Goal: Task Accomplishment & Management: Manage account settings

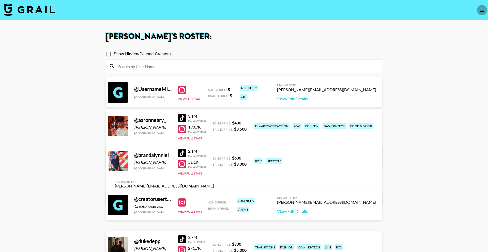
click at [484, 10] on icon "open drawer" at bounding box center [482, 10] width 5 height 3
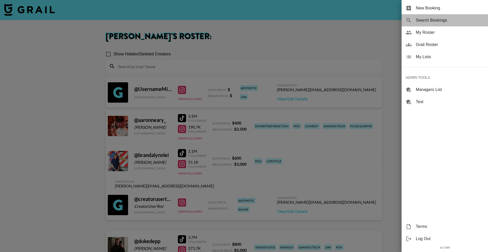
click at [430, 19] on span "Search Bookings" at bounding box center [450, 20] width 68 height 6
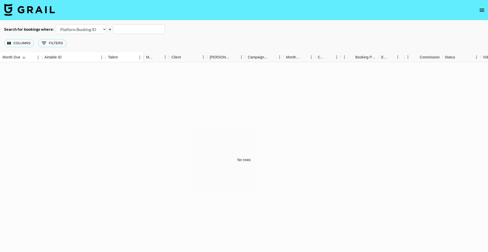
click at [69, 26] on select "Airtable Booking ID Platform Booking ID Platform Campaign ID" at bounding box center [81, 29] width 51 height 10
select select "airtableId"
click at [56, 24] on select "Airtable Booking ID Platform Booking ID Platform Campaign ID" at bounding box center [81, 29] width 51 height 10
click at [143, 30] on input "text" at bounding box center [139, 29] width 52 height 10
paste input "recysoXpvBFh3SnZJ"
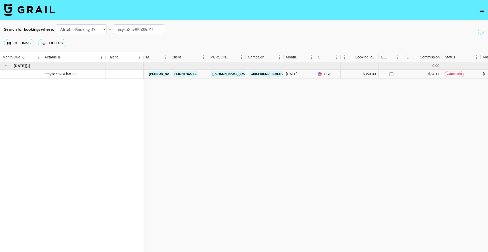
type input "recysoXpvBFh3SnZJ"
click at [221, 73] on link "[PERSON_NAME][EMAIL_ADDRESS][DOMAIN_NAME]" at bounding box center [252, 74] width 83 height 6
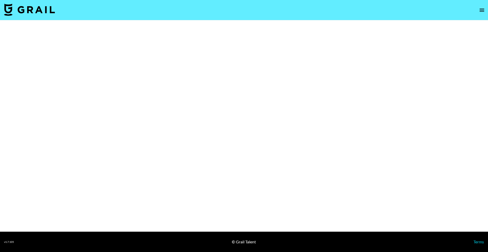
select select "Song"
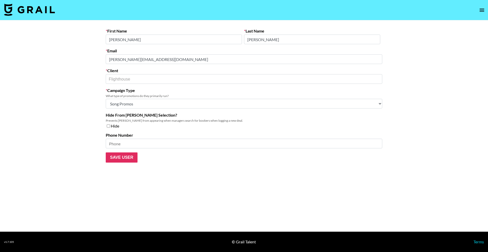
click at [110, 126] on div "Hide" at bounding box center [244, 126] width 277 height 5
click at [110, 127] on input "checkbox" at bounding box center [108, 126] width 3 height 4
checkbox input "true"
click at [131, 157] on input "Save User" at bounding box center [122, 158] width 32 height 10
click at [125, 159] on input "Save User" at bounding box center [122, 158] width 32 height 10
